Goal: Task Accomplishment & Management: Complete application form

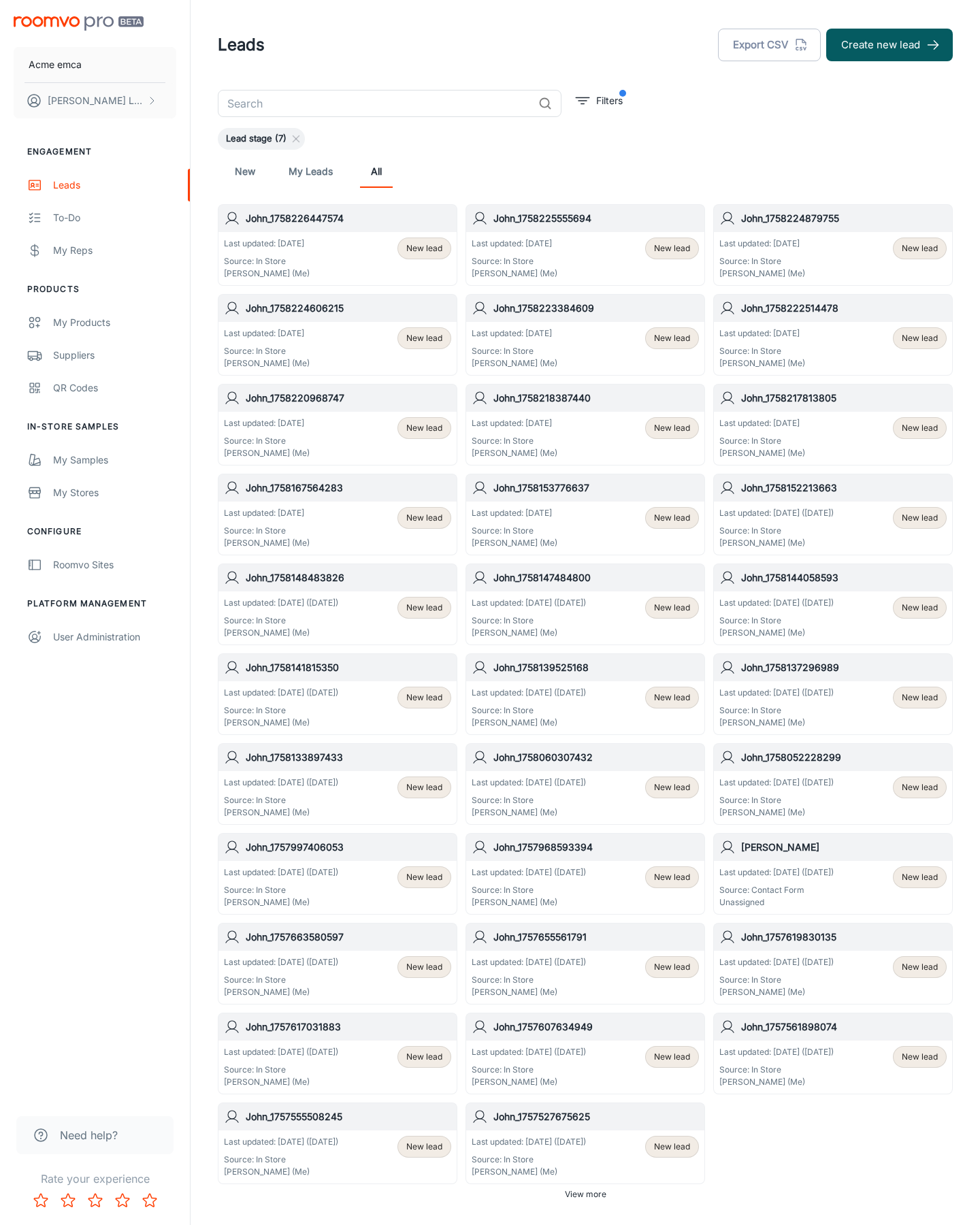
click at [890, 45] on button "Create new lead" at bounding box center [890, 45] width 126 height 33
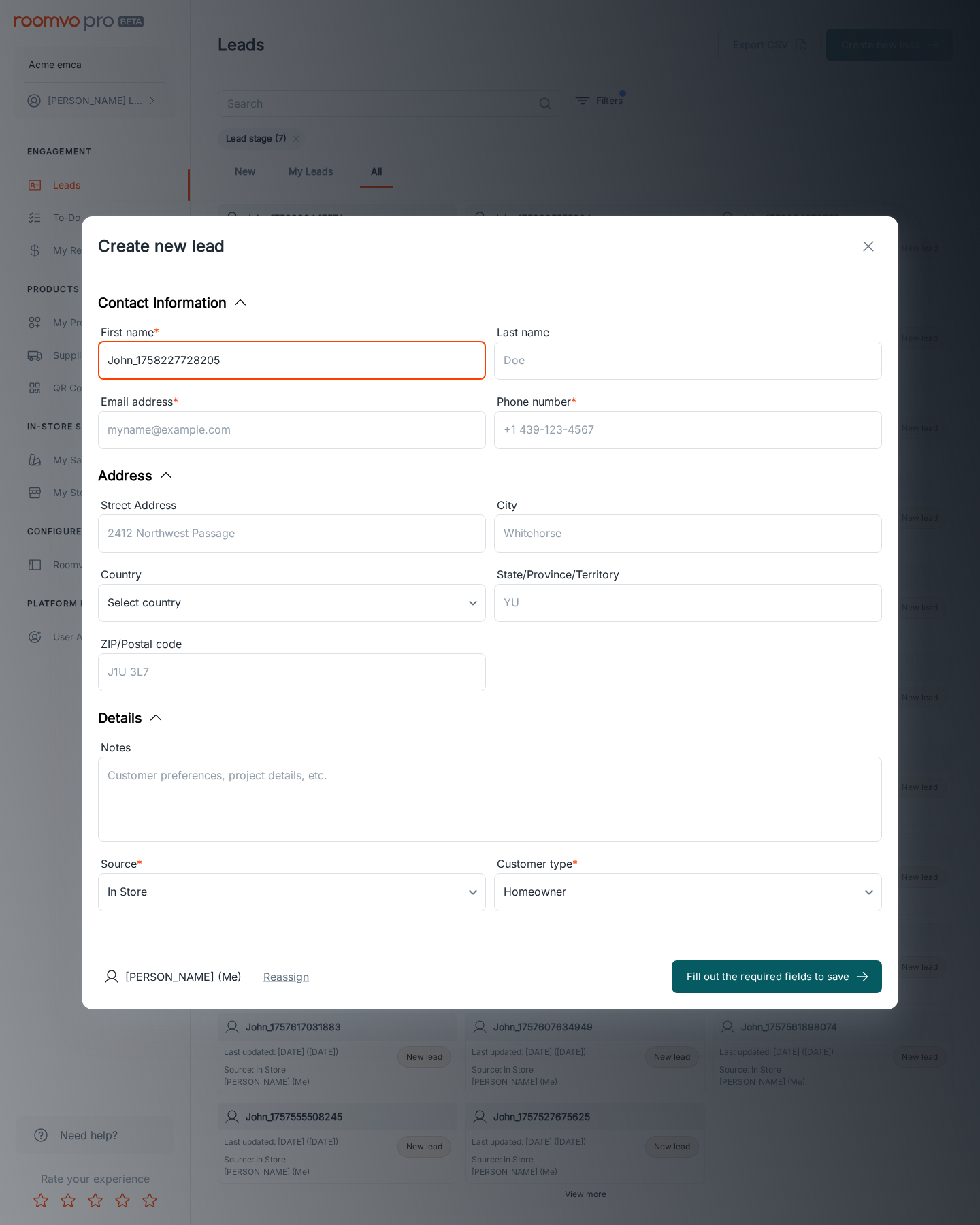
type input "John_1758227728205"
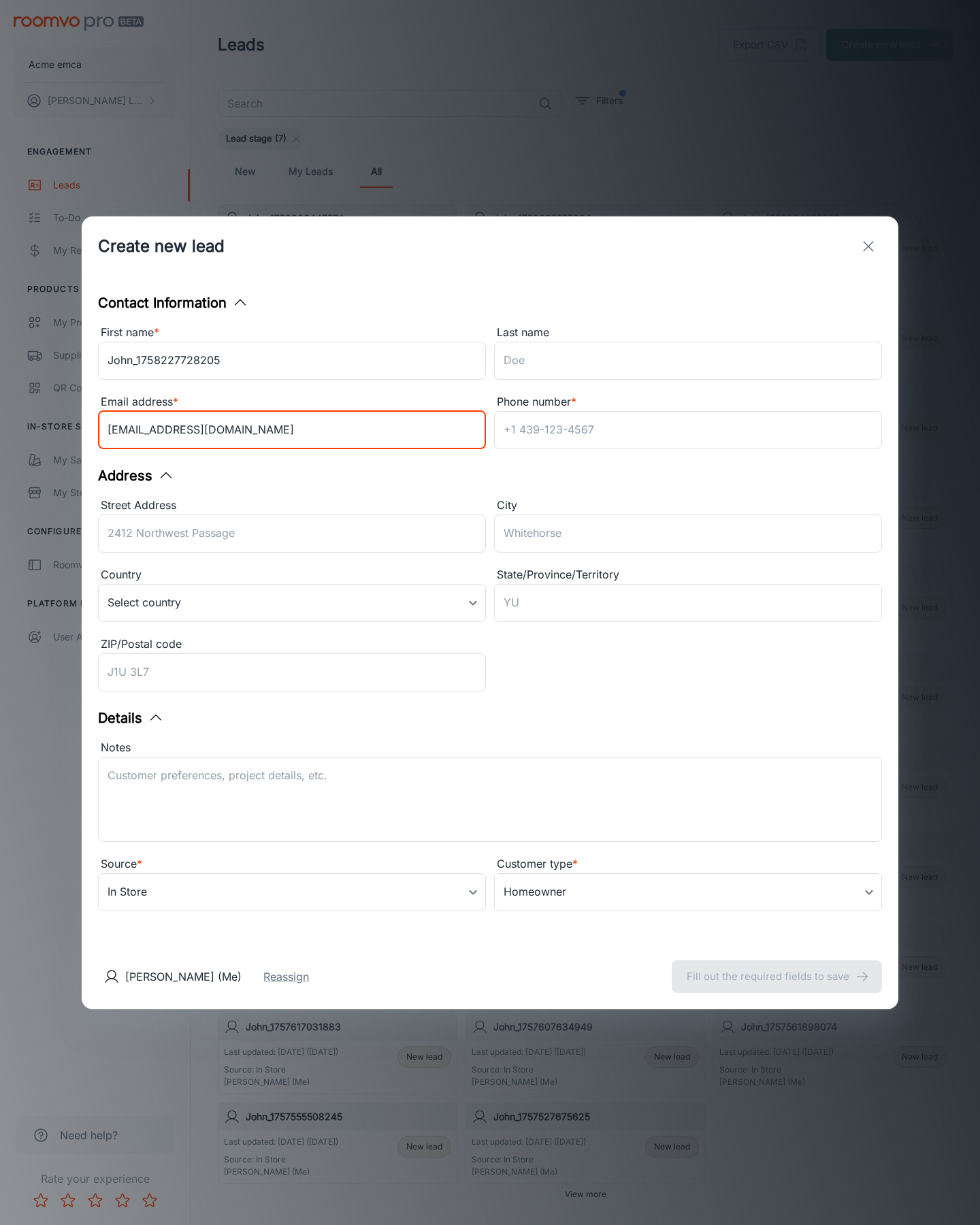
type input "[EMAIL_ADDRESS][DOMAIN_NAME]"
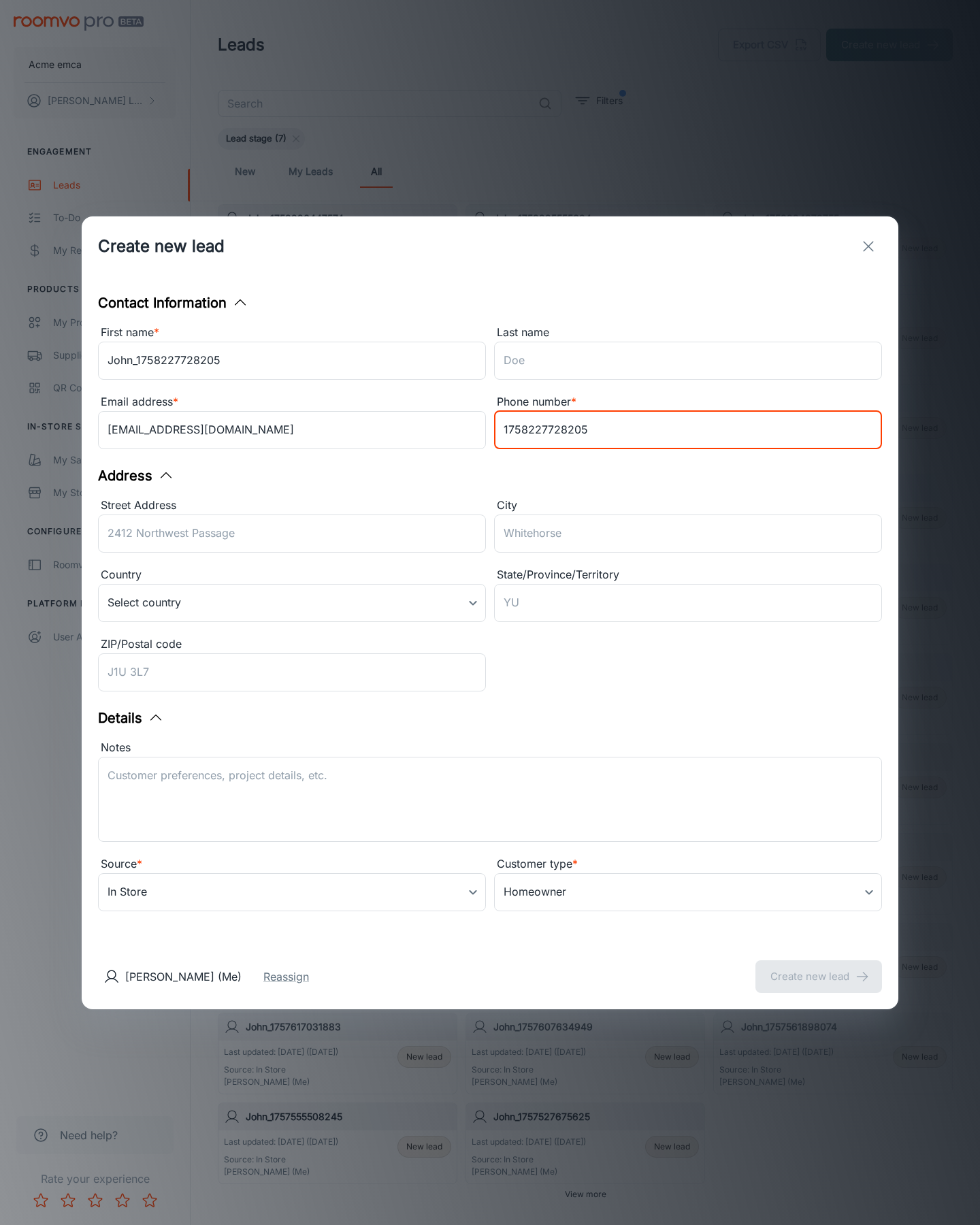
type input "1758227728205"
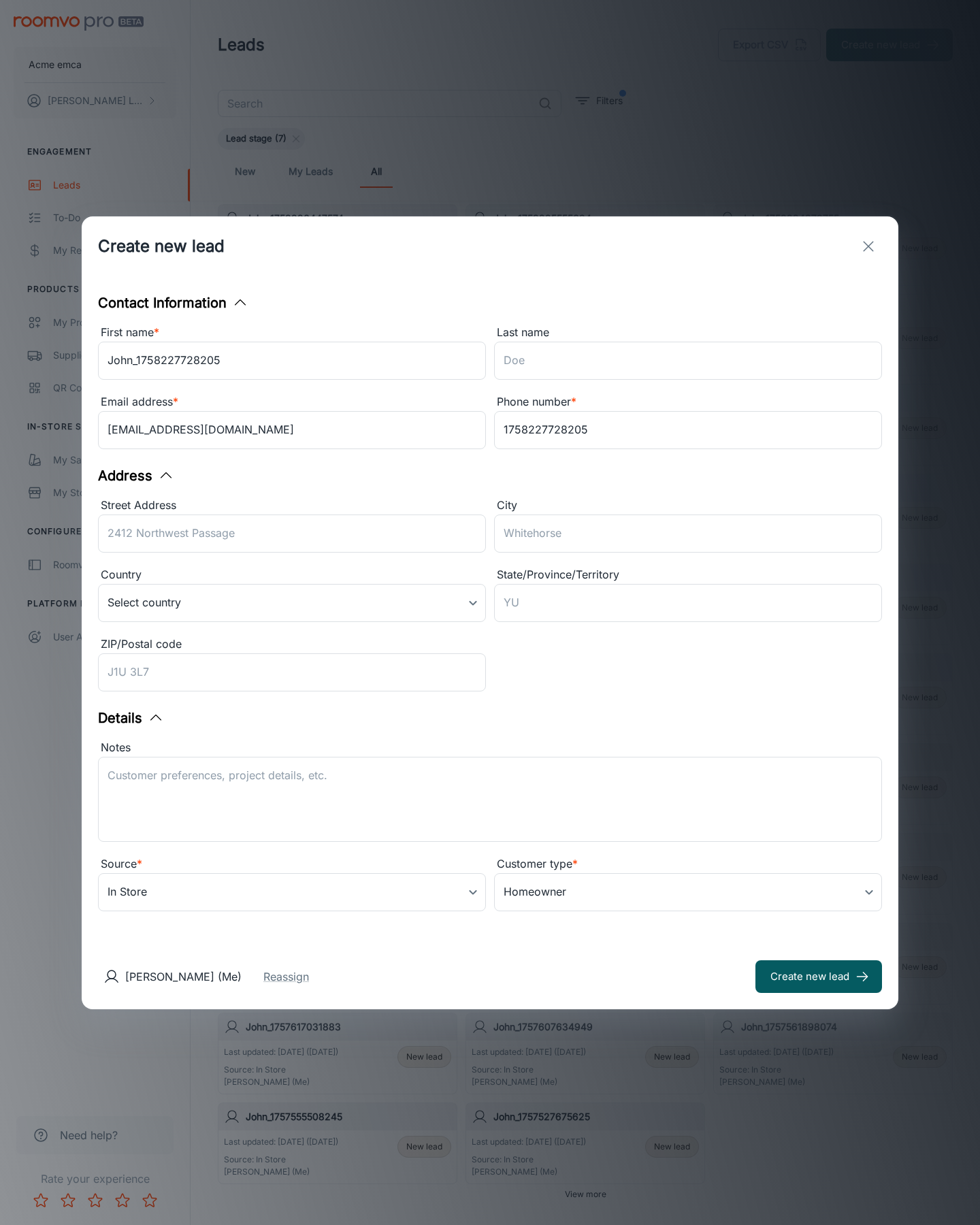
click at [819, 976] on button "Create new lead" at bounding box center [818, 977] width 126 height 33
